Goal: Communication & Community: Answer question/provide support

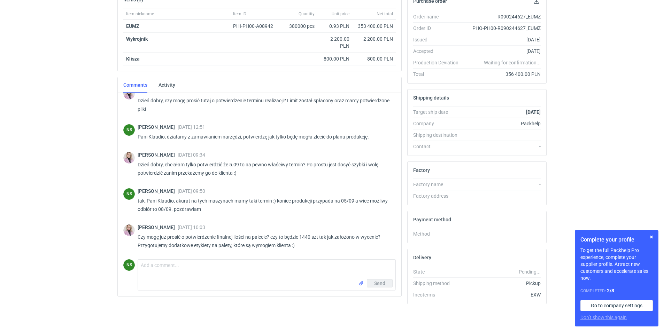
scroll to position [91, 0]
click at [191, 271] on textarea "Comment message" at bounding box center [266, 270] width 257 height 20
click at [248, 264] on textarea "Potwierdzam dopasowanie ilości na palecie" at bounding box center [266, 270] width 257 height 20
click at [247, 265] on textarea "Potwierdzam dopasowanie ilości na palecie- bedzie 1440szt.:)" at bounding box center [266, 270] width 257 height 20
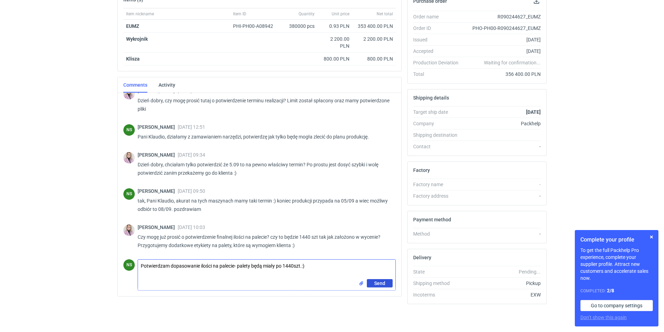
type textarea "Potwierdzam dopasowanie ilości na palecie- palety będą miały po 1440szt.:)"
click at [386, 285] on button "Send" at bounding box center [380, 283] width 26 height 8
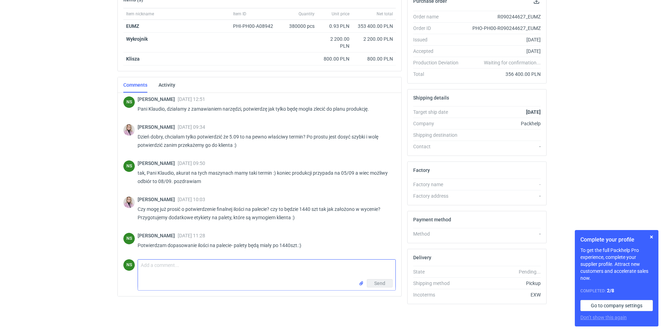
scroll to position [118, 0]
